Goal: Transaction & Acquisition: Download file/media

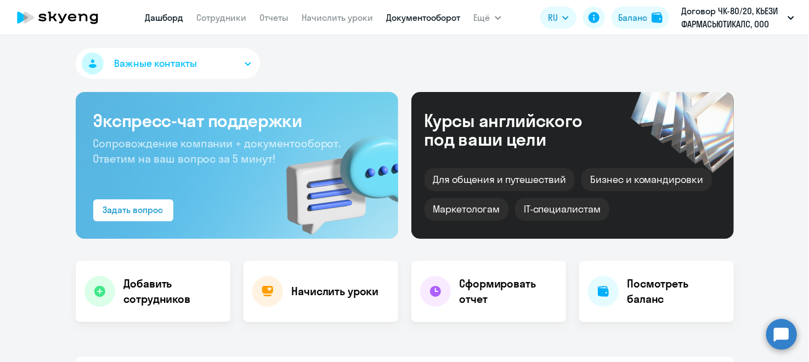
click at [397, 19] on link "Документооборот" at bounding box center [424, 17] width 74 height 11
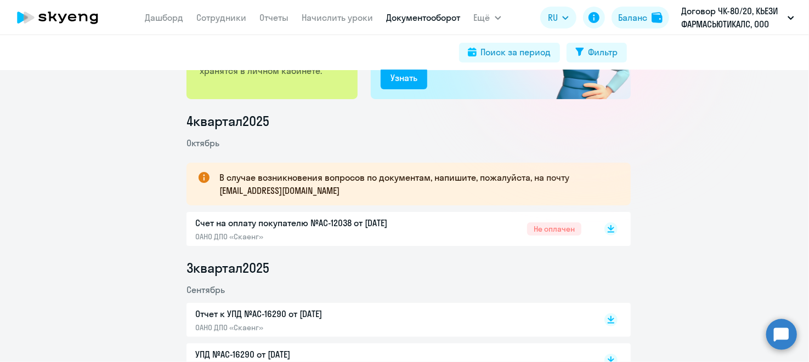
scroll to position [109, 0]
click at [605, 233] on rect at bounding box center [610, 228] width 13 height 13
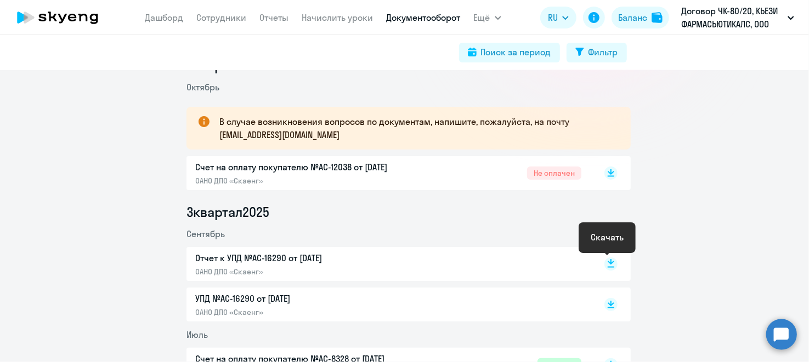
click at [606, 262] on rect at bounding box center [610, 264] width 13 height 13
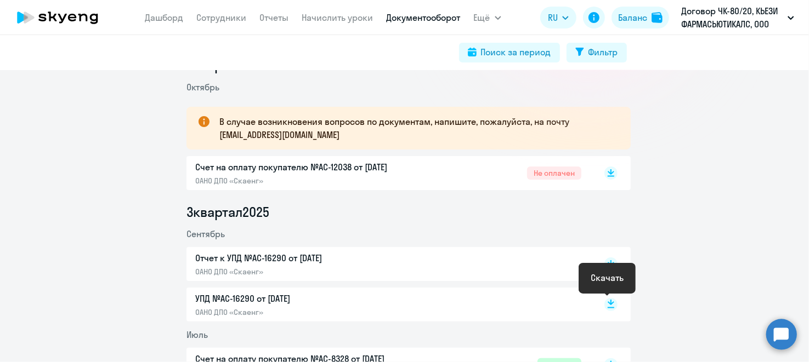
click at [604, 307] on rect at bounding box center [610, 304] width 13 height 13
